Goal: Find contact information: Find contact information

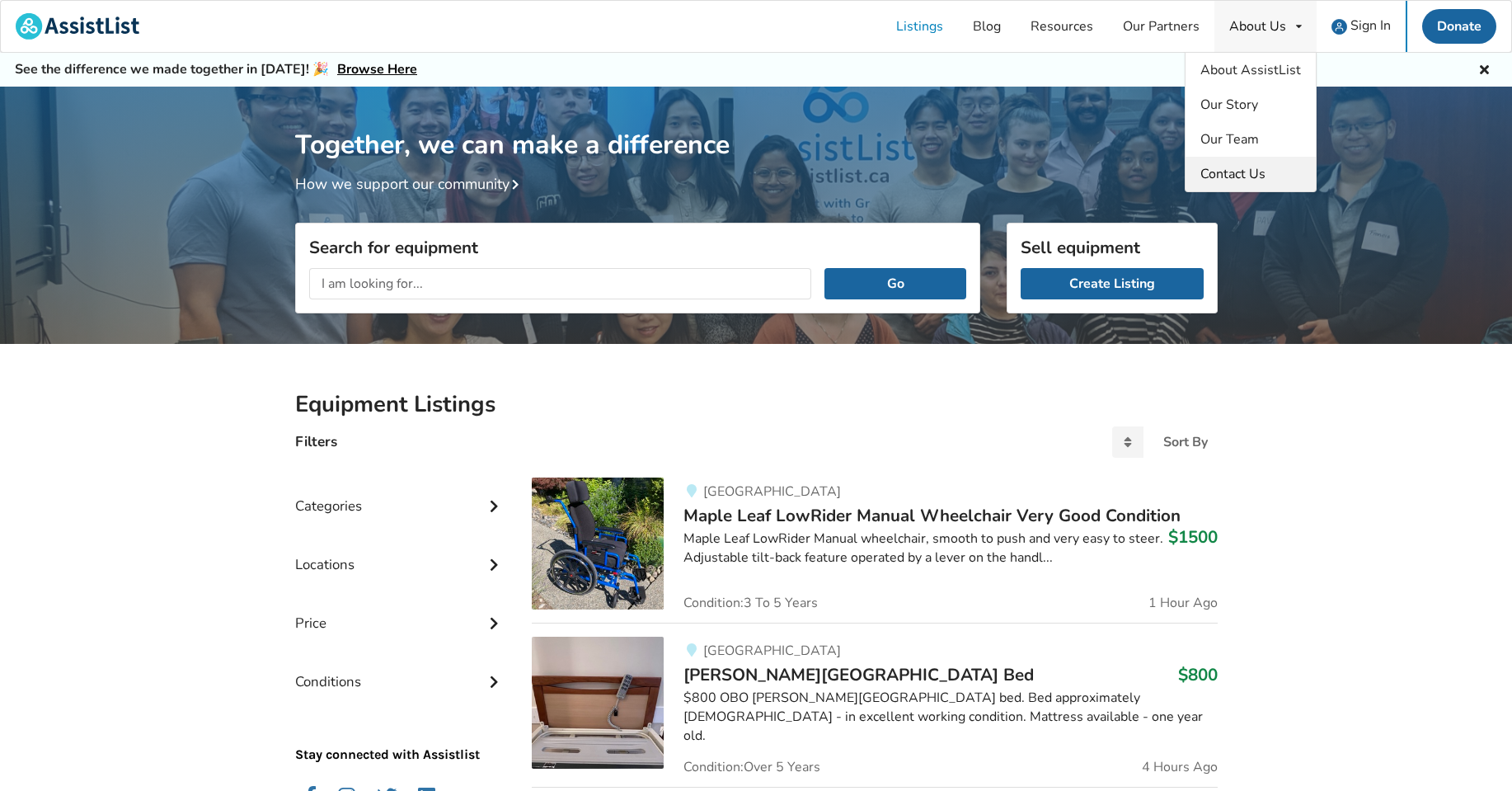
click at [1248, 177] on span "Contact Us" at bounding box center [1233, 174] width 65 height 18
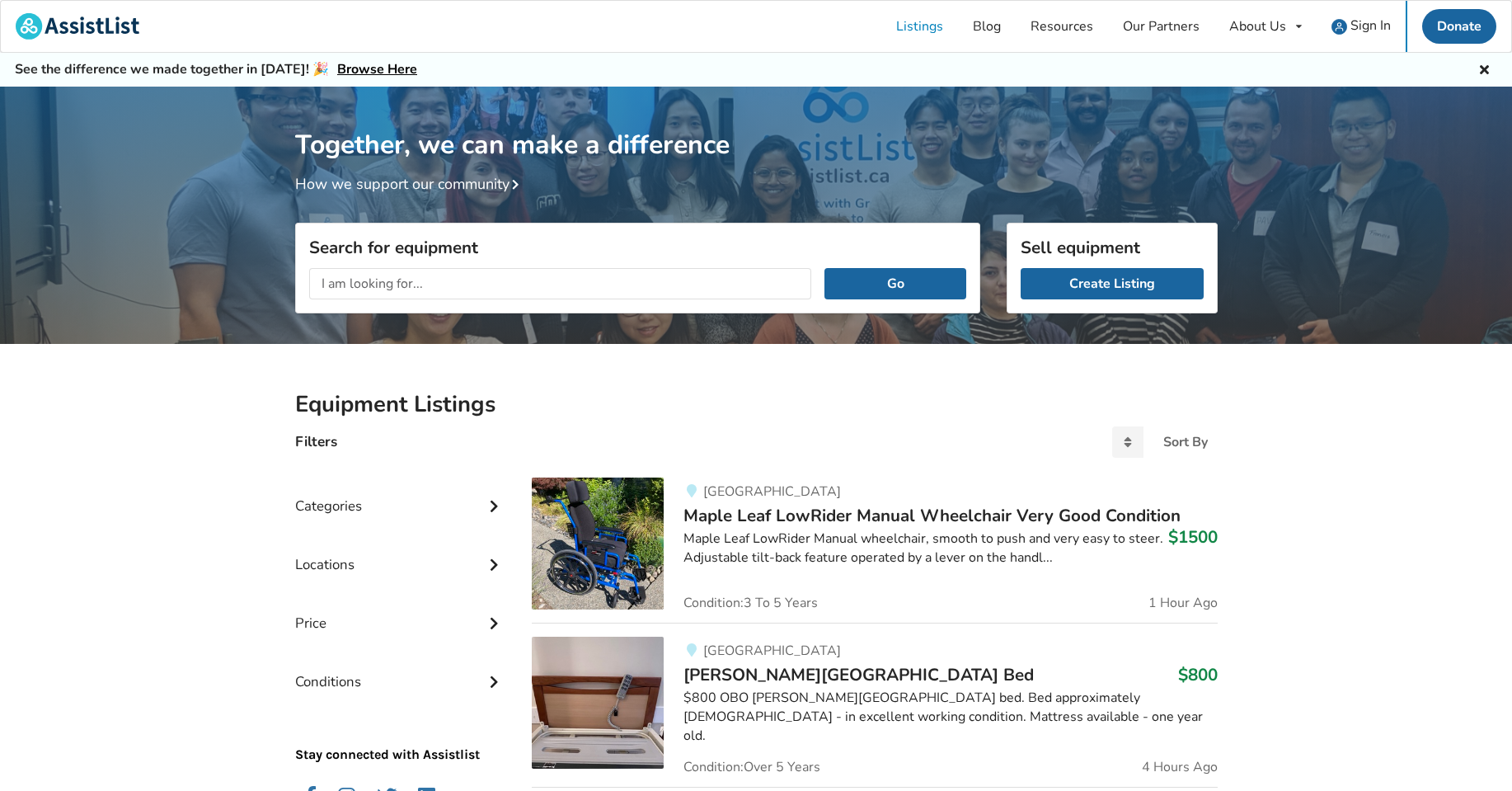
drag, startPoint x: 103, startPoint y: 513, endPoint x: 115, endPoint y: 513, distance: 12.0
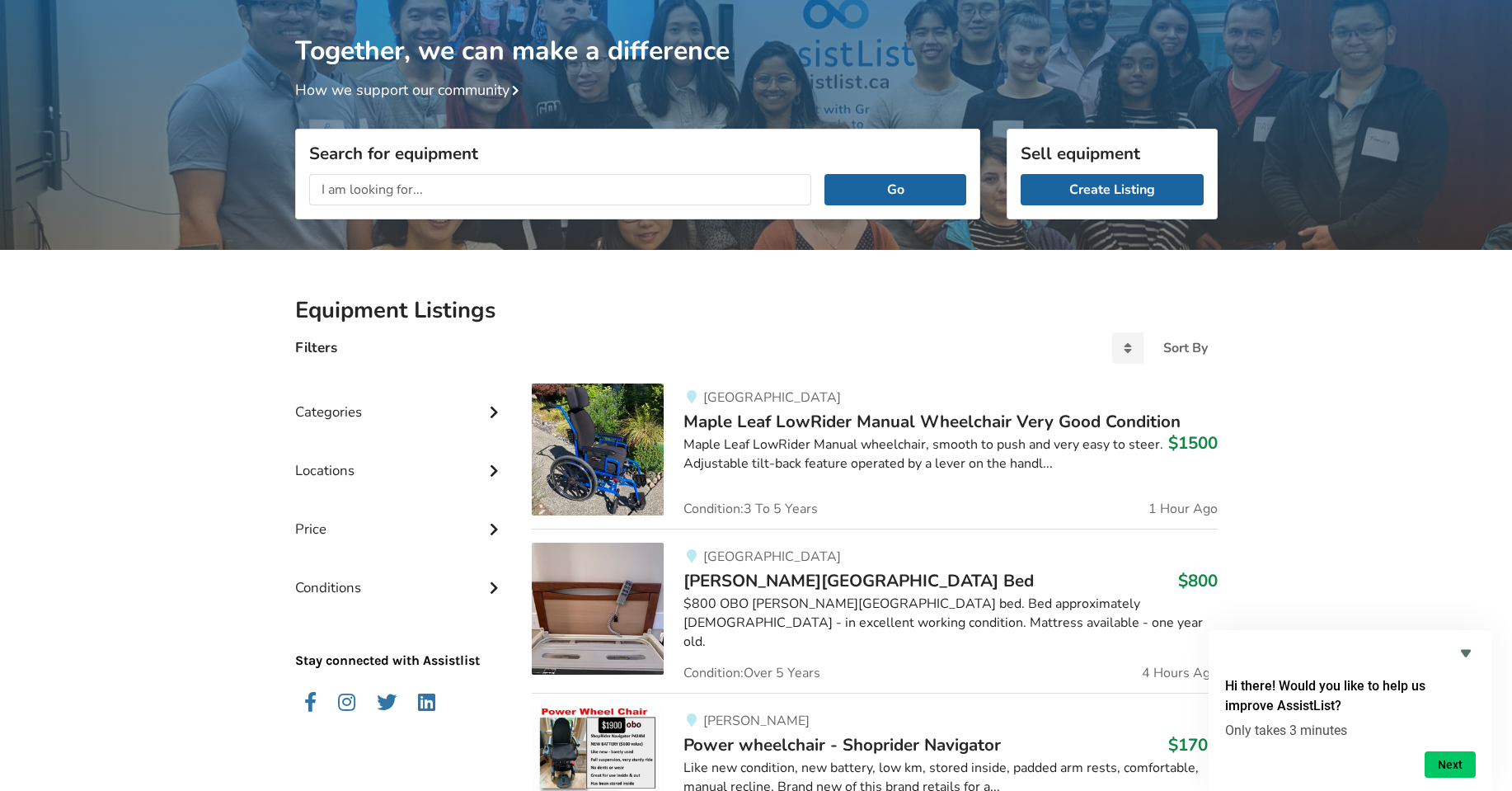
scroll to position [83, 0]
